Goal: Task Accomplishment & Management: Manage account settings

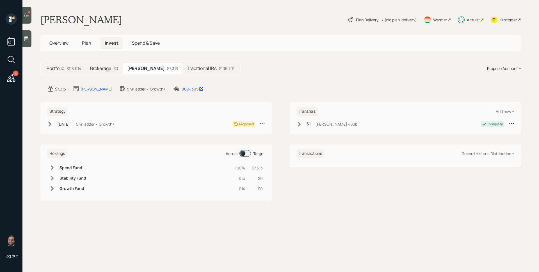
click at [189, 71] on h5 "Traditional IRA" at bounding box center [202, 68] width 30 height 5
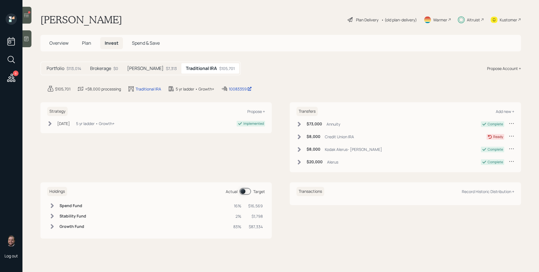
click at [138, 67] on h5 "Roth IRA" at bounding box center [145, 68] width 36 height 5
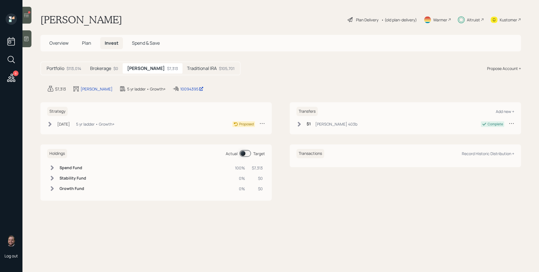
click at [95, 65] on div "Brokerage $0" at bounding box center [104, 68] width 37 height 10
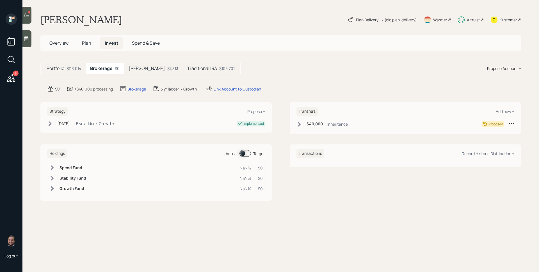
click at [146, 69] on div "Roth IRA $7,313" at bounding box center [153, 68] width 59 height 10
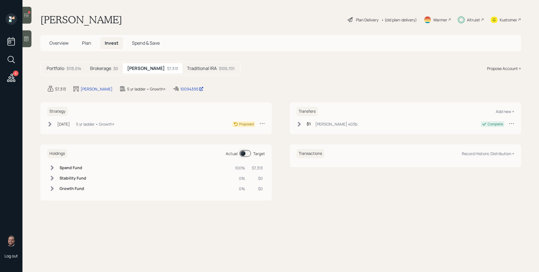
click at [29, 38] on div at bounding box center [26, 38] width 9 height 17
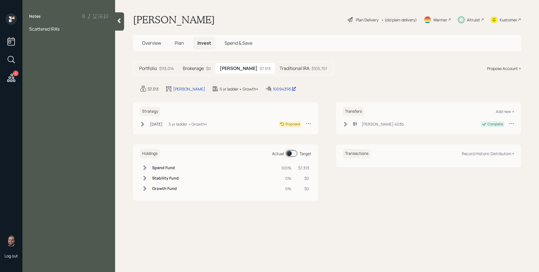
click at [121, 26] on div at bounding box center [119, 21] width 9 height 18
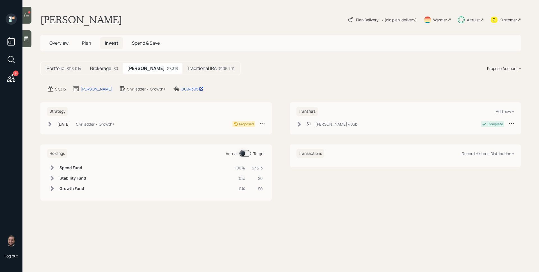
click at [24, 17] on icon at bounding box center [27, 15] width 6 height 6
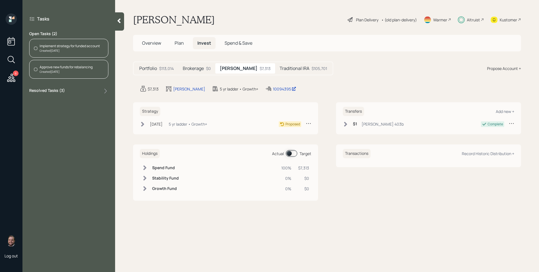
click at [11, 80] on icon at bounding box center [11, 77] width 8 height 8
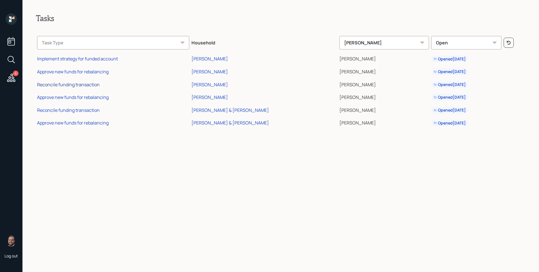
click at [88, 83] on div "Reconcile funding transaction" at bounding box center [68, 84] width 63 height 6
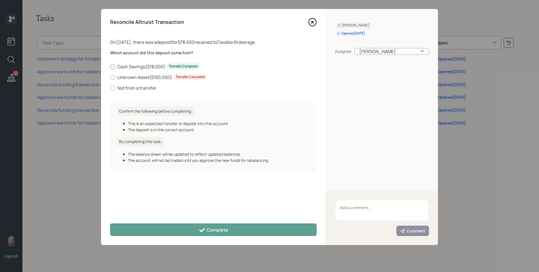
click at [153, 65] on label "Cash Savings ( $78,000 ) Transfer Complete" at bounding box center [213, 66] width 206 height 6
click at [110, 66] on input "Cash Savings ( $78,000 ) Transfer Complete" at bounding box center [110, 66] width 0 height 0
radio input "true"
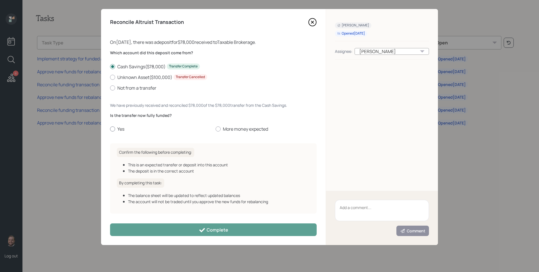
click at [121, 127] on label "Yes" at bounding box center [160, 129] width 101 height 6
click at [110, 129] on input "Yes" at bounding box center [110, 129] width 0 height 0
radio input "true"
click at [139, 87] on label "Not from a transfer" at bounding box center [213, 88] width 206 height 6
click at [110, 88] on input "Not from a transfer" at bounding box center [110, 88] width 0 height 0
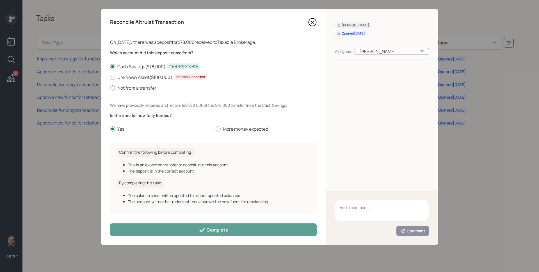
radio input "true"
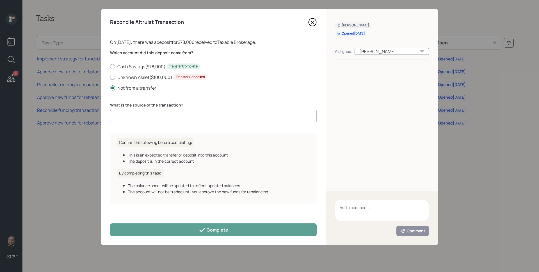
click at [150, 115] on input at bounding box center [213, 116] width 206 height 12
type input "78000"
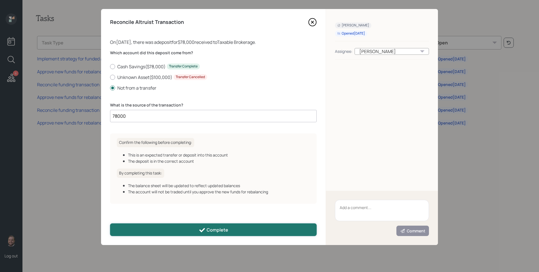
click at [237, 227] on button "Complete" at bounding box center [213, 229] width 206 height 13
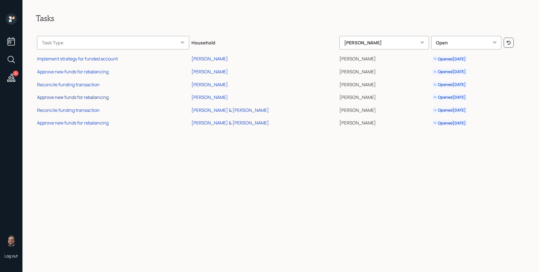
click at [99, 97] on div "Approve new funds for rebalancing" at bounding box center [73, 97] width 72 height 6
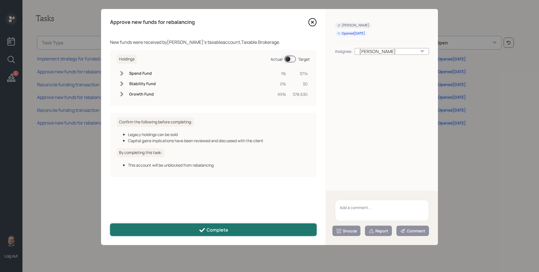
click at [238, 228] on button "Complete" at bounding box center [213, 229] width 206 height 13
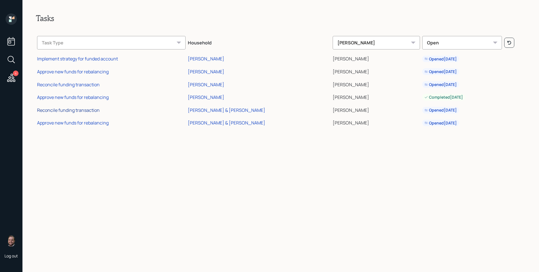
click at [85, 110] on div "Reconcile funding transaction" at bounding box center [68, 110] width 63 height 6
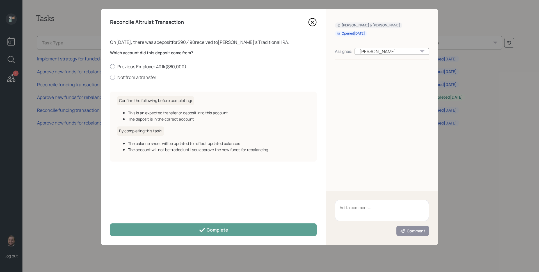
click at [166, 65] on label "Previous Employer 401k ( $80,000 )" at bounding box center [213, 66] width 206 height 6
click at [110, 66] on input "Previous Employer 401k ( $80,000 )" at bounding box center [110, 66] width 0 height 0
radio input "true"
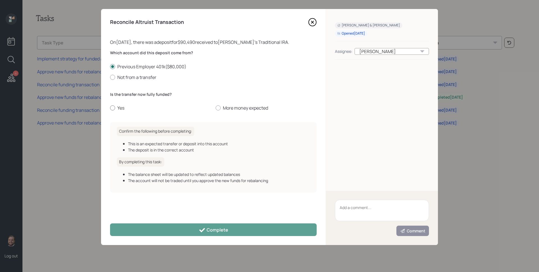
click at [120, 107] on label "Yes" at bounding box center [160, 108] width 101 height 6
click at [110, 108] on input "Yes" at bounding box center [110, 108] width 0 height 0
radio input "true"
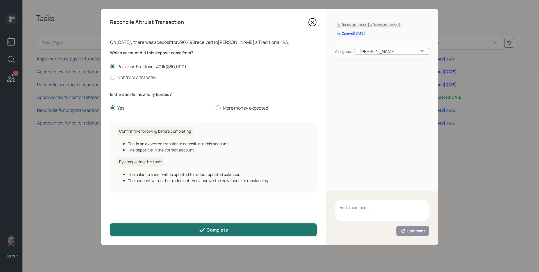
click at [233, 230] on button "Complete" at bounding box center [213, 229] width 206 height 13
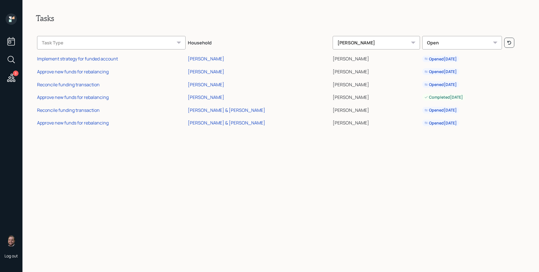
click at [59, 119] on td "Approve new funds for rebalancing" at bounding box center [111, 122] width 151 height 13
click at [60, 123] on div "Approve new funds for rebalancing" at bounding box center [73, 122] width 72 height 6
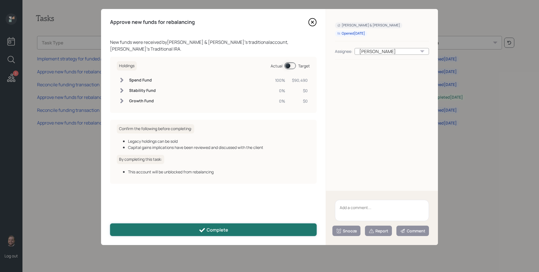
click at [229, 229] on button "Complete" at bounding box center [213, 229] width 206 height 13
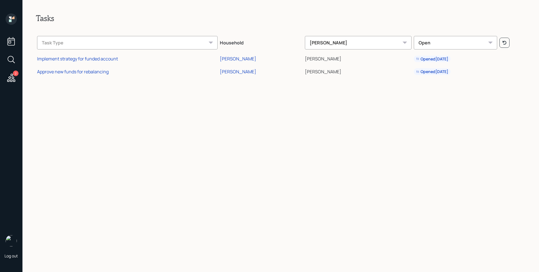
click at [16, 19] on icon at bounding box center [11, 18] width 11 height 11
